Goal: Task Accomplishment & Management: Complete application form

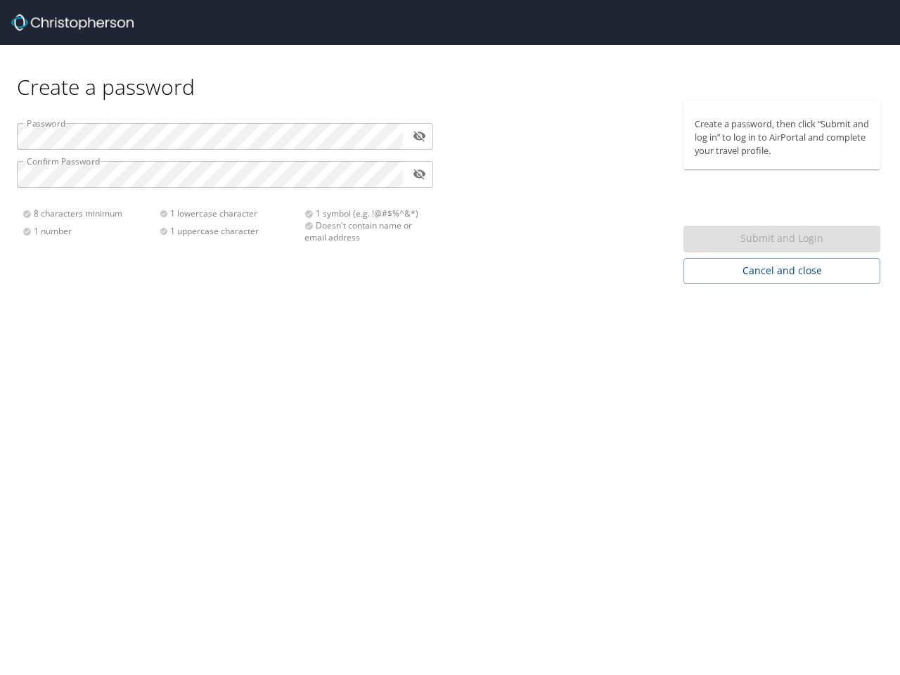
click at [450, 337] on div "Create a password Password ​ Confirm Password ​ 8 characters minimum 1 number 1…" at bounding box center [450, 337] width 900 height 675
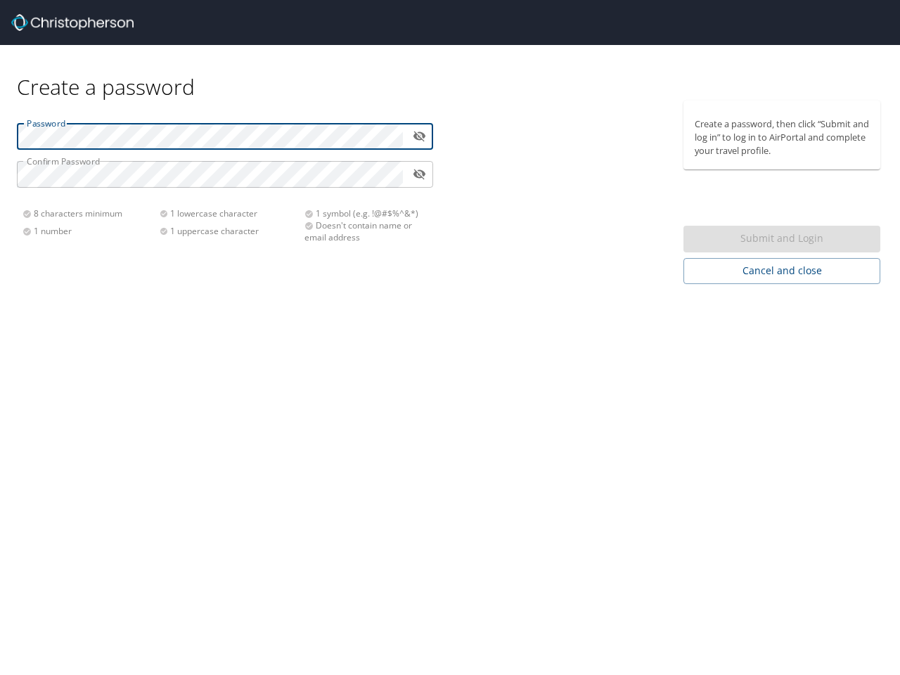
click at [419, 136] on icon "toggle password visibility" at bounding box center [419, 135] width 13 height 13
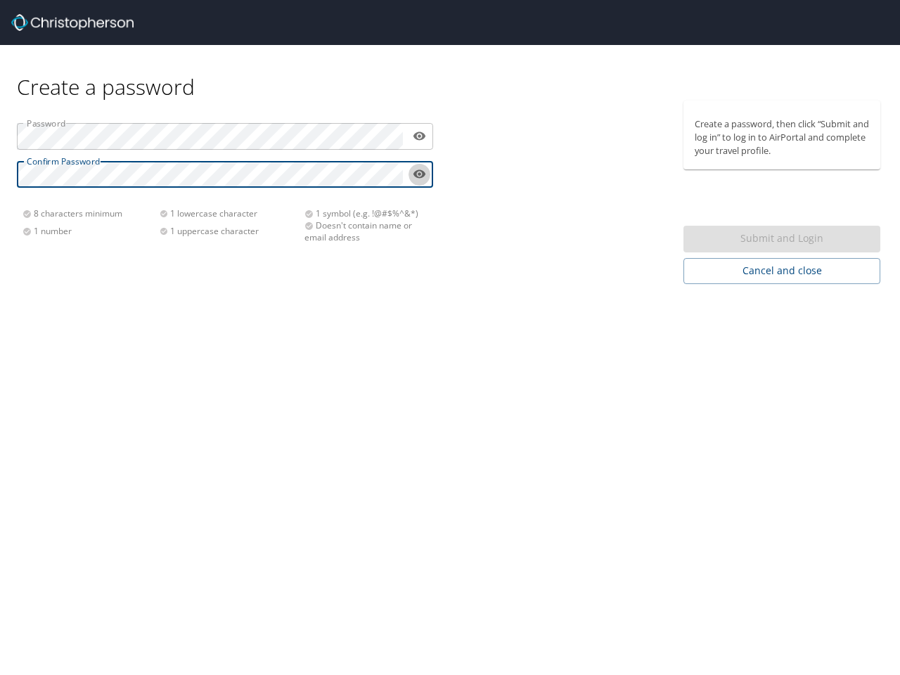
click at [419, 174] on icon "toggle password visibility" at bounding box center [419, 174] width 13 height 8
click at [781, 239] on div "Submit and Login" at bounding box center [781, 239] width 197 height 27
click at [781, 271] on span "Cancel and close" at bounding box center [781, 271] width 174 height 18
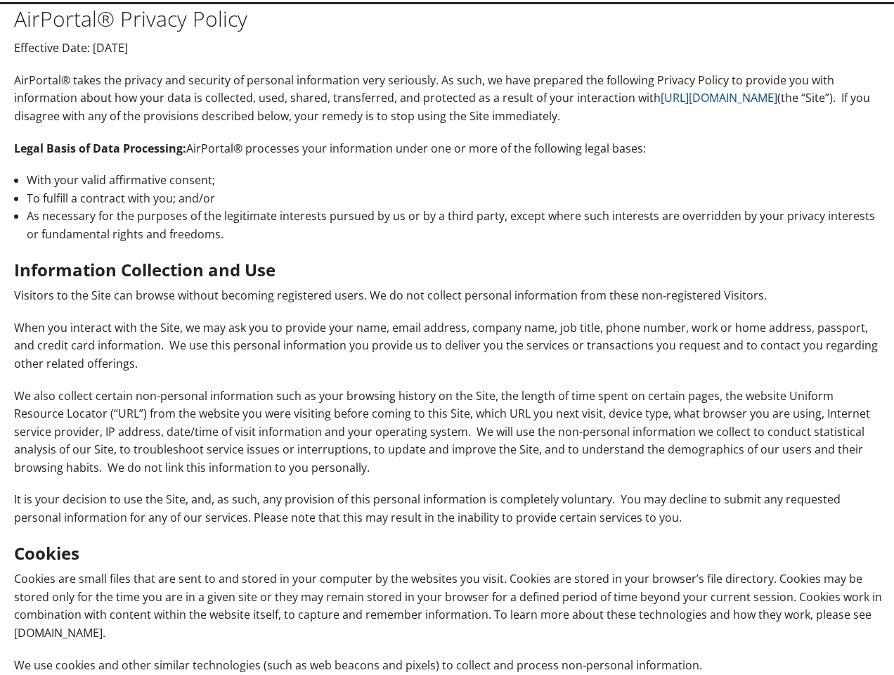
click at [447, 338] on p "When you interact with the Site, we may ask you to provide your name, email add…" at bounding box center [449, 344] width 871 height 54
